Goal: Find contact information: Find contact information

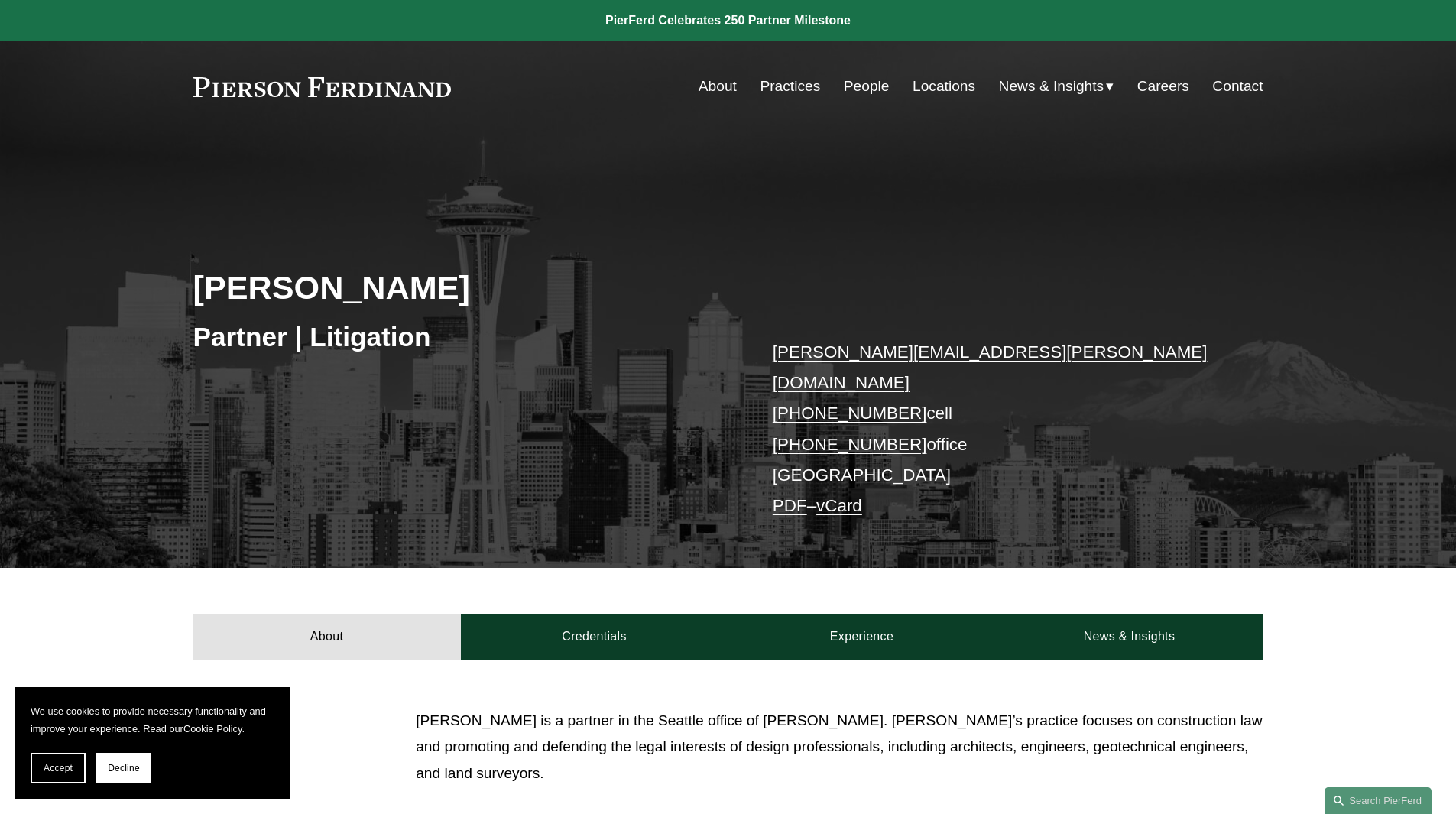
click at [853, 87] on link "People" at bounding box center [867, 86] width 46 height 29
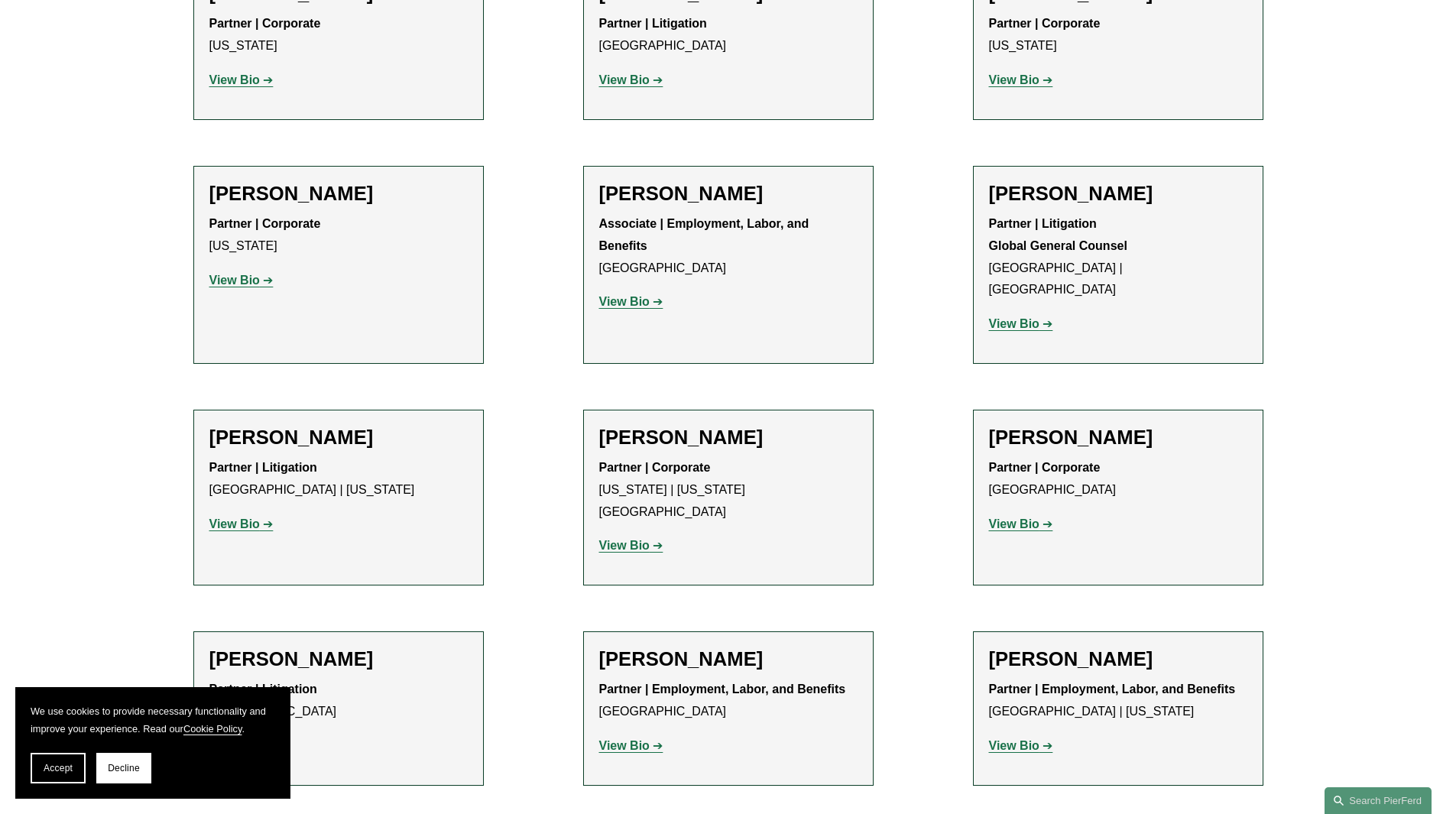
scroll to position [7360, 0]
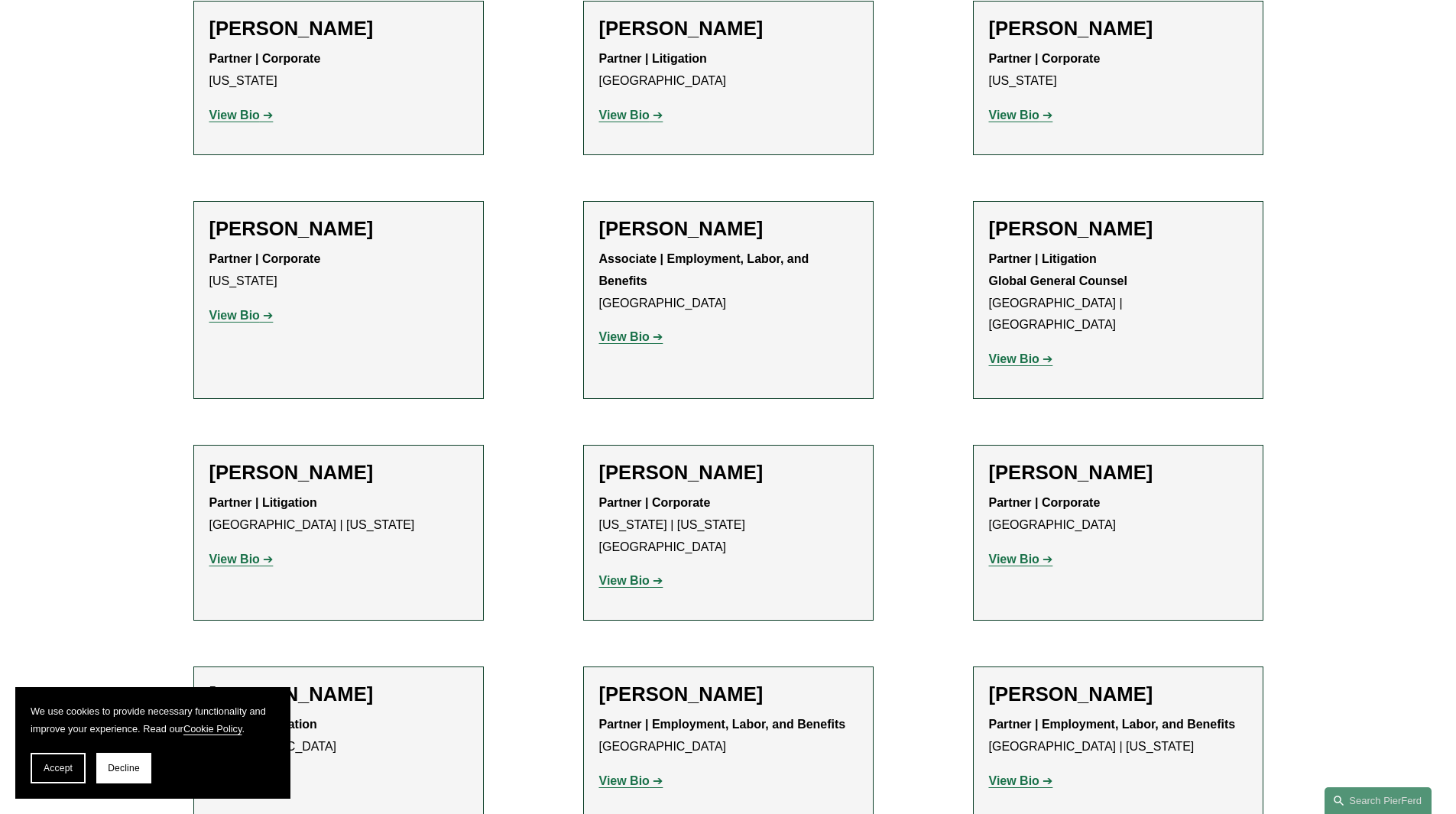
click at [240, 775] on strong "View Bio" at bounding box center [234, 781] width 50 height 13
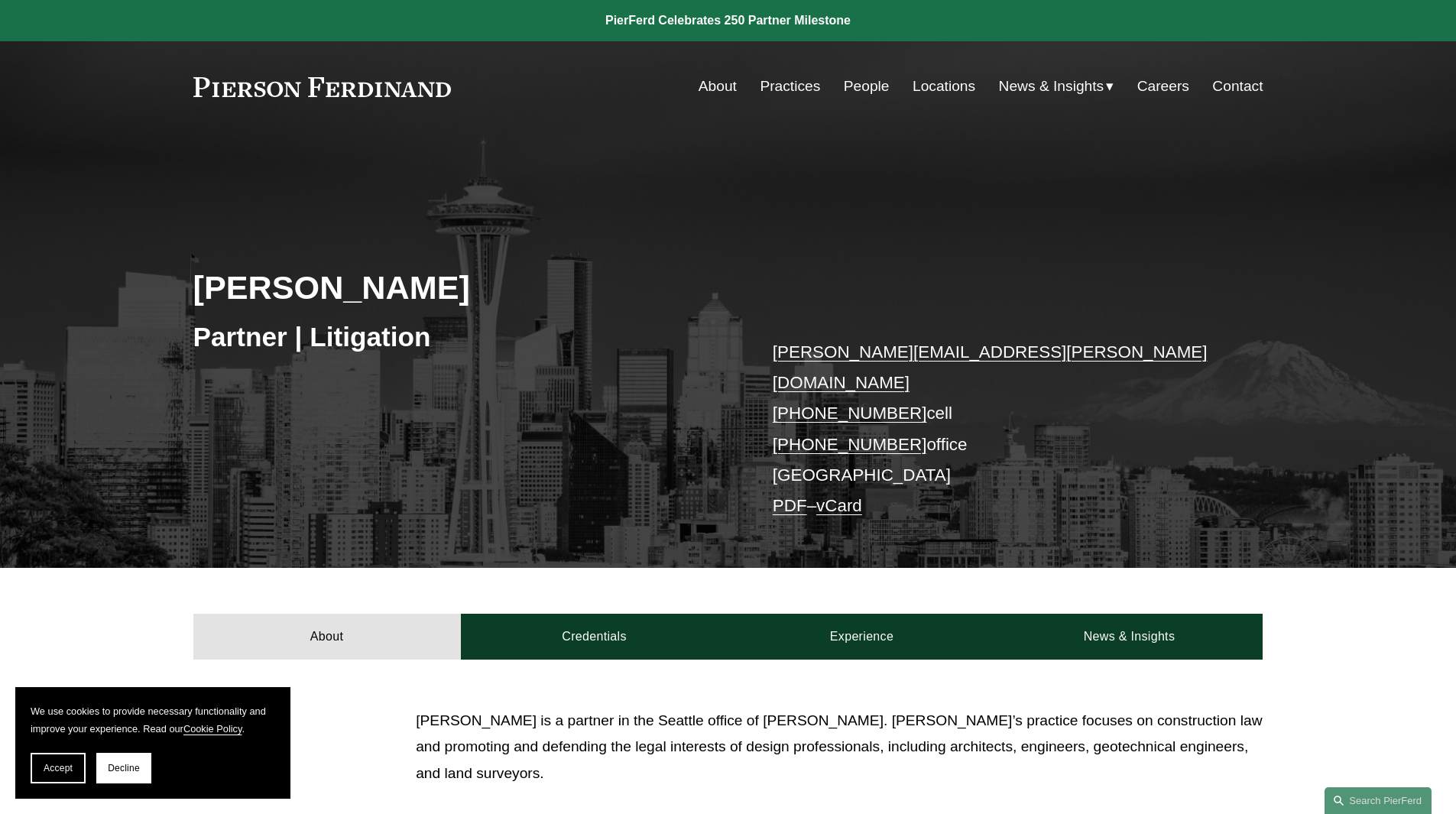
drag, startPoint x: 435, startPoint y: 295, endPoint x: 177, endPoint y: 293, distance: 258.0
click at [177, 293] on div "Frank Harrison Partner | Litigation frank.harrison@pierferd.com +1.813.850.9139…" at bounding box center [728, 372] width 1456 height 392
copy h2 "[PERSON_NAME]"
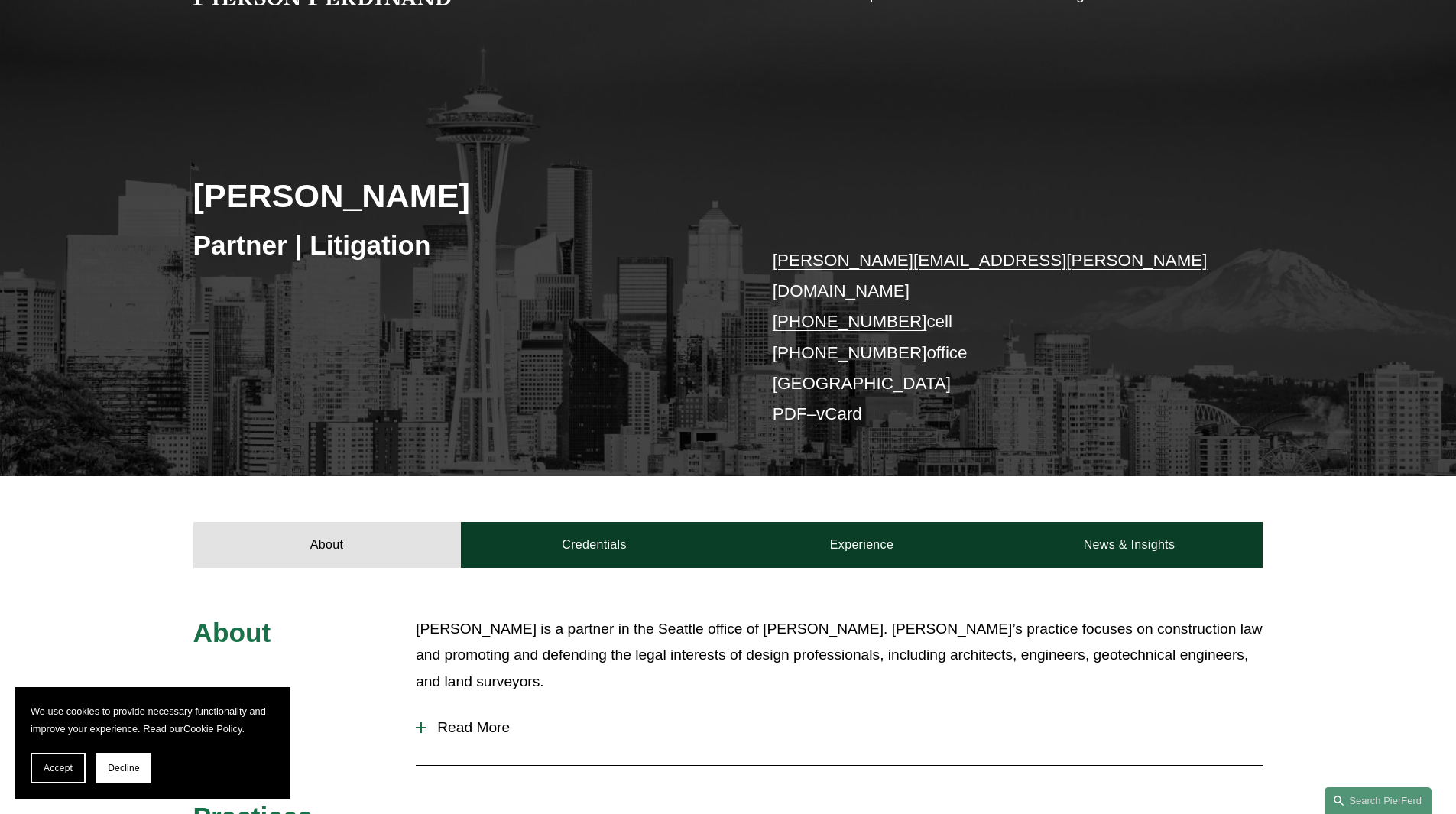
scroll to position [382, 0]
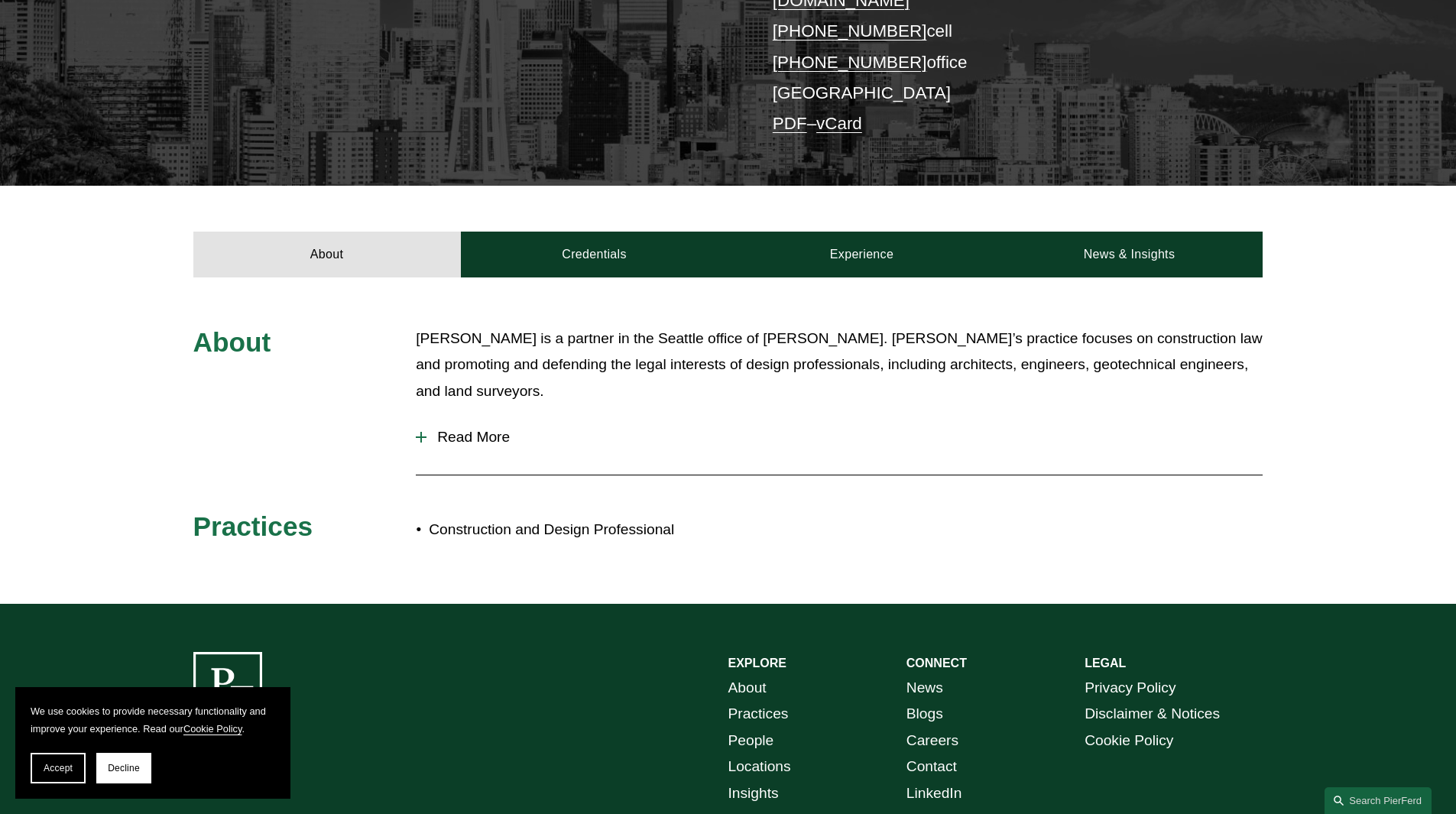
click at [410, 407] on div "About [PERSON_NAME] is a partner in the Seattle office of [PERSON_NAME]. [PERSO…" at bounding box center [728, 440] width 1456 height 230
click at [414, 411] on div "About [PERSON_NAME] is a partner in the Seattle office of [PERSON_NAME]. [PERSO…" at bounding box center [728, 440] width 1456 height 230
click at [418, 432] on div at bounding box center [421, 436] width 11 height 11
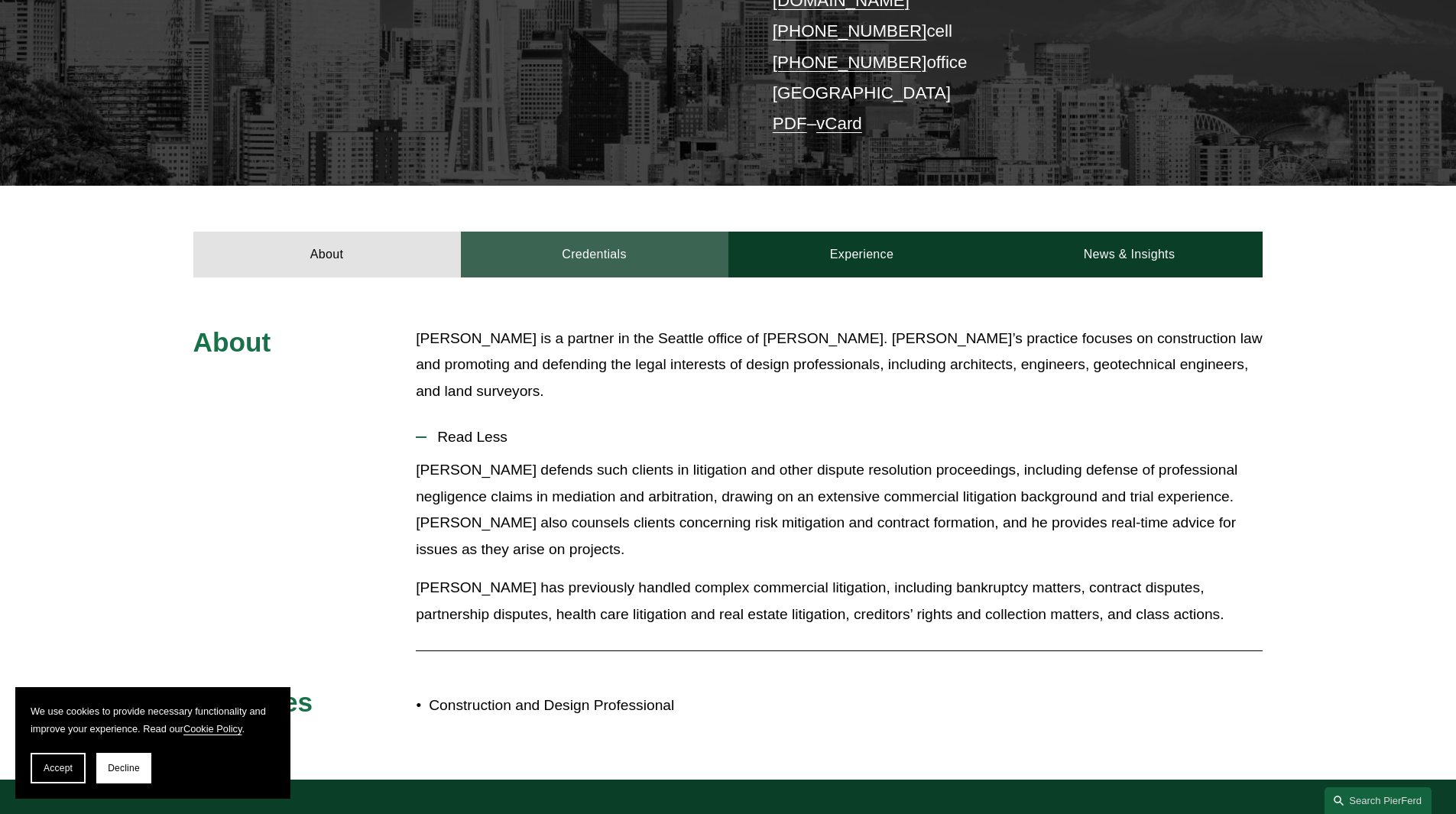
click at [609, 234] on link "Credentials" at bounding box center [595, 255] width 267 height 46
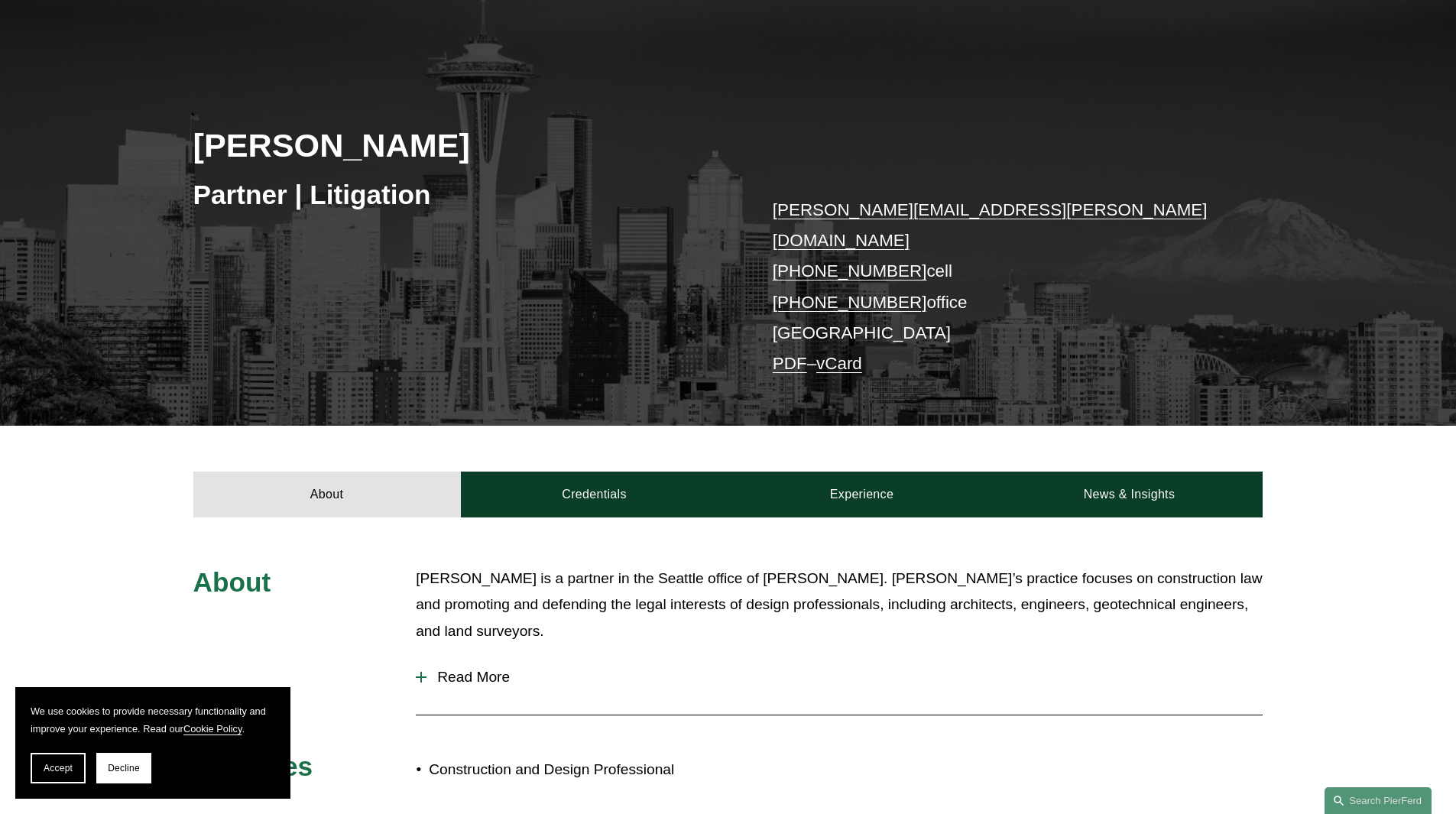
scroll to position [153, 0]
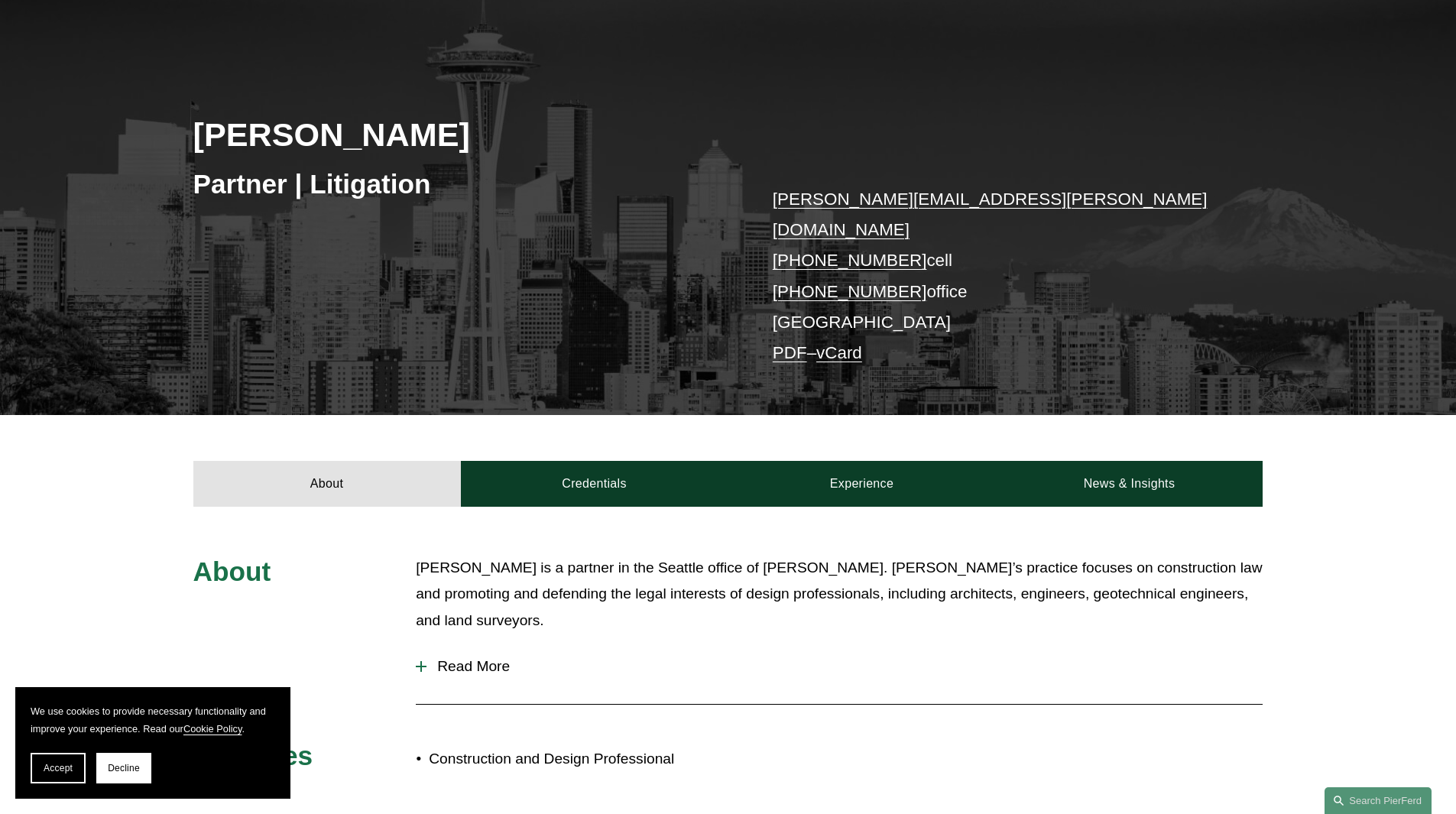
click at [876, 282] on link "[PHONE_NUMBER]" at bounding box center [850, 291] width 155 height 19
click at [1416, 626] on div "About [PERSON_NAME] is a partner in the Seattle office of [PERSON_NAME]. [PERSO…" at bounding box center [728, 669] width 1456 height 230
click at [864, 251] on link "[PHONE_NUMBER]" at bounding box center [850, 260] width 155 height 19
click at [975, 773] on div "About [PERSON_NAME] is a partner in the Seattle office of [PERSON_NAME]. [PERSO…" at bounding box center [728, 670] width 1456 height 327
